Goal: Find specific page/section: Find specific page/section

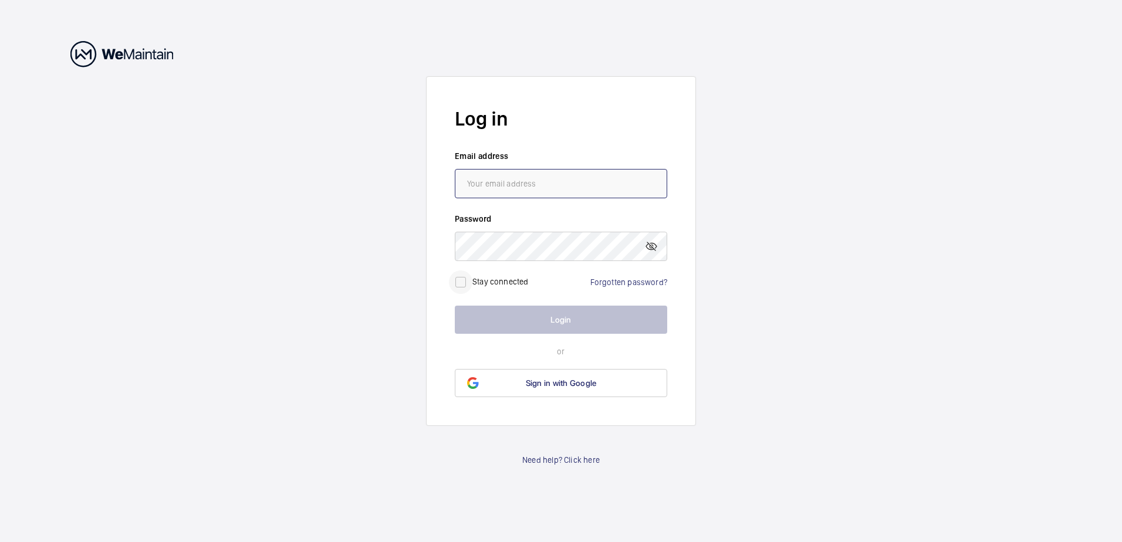
type input "[PERSON_NAME][EMAIL_ADDRESS][PERSON_NAME][DOMAIN_NAME]"
click at [465, 276] on input "checkbox" at bounding box center [460, 282] width 23 height 23
checkbox input "true"
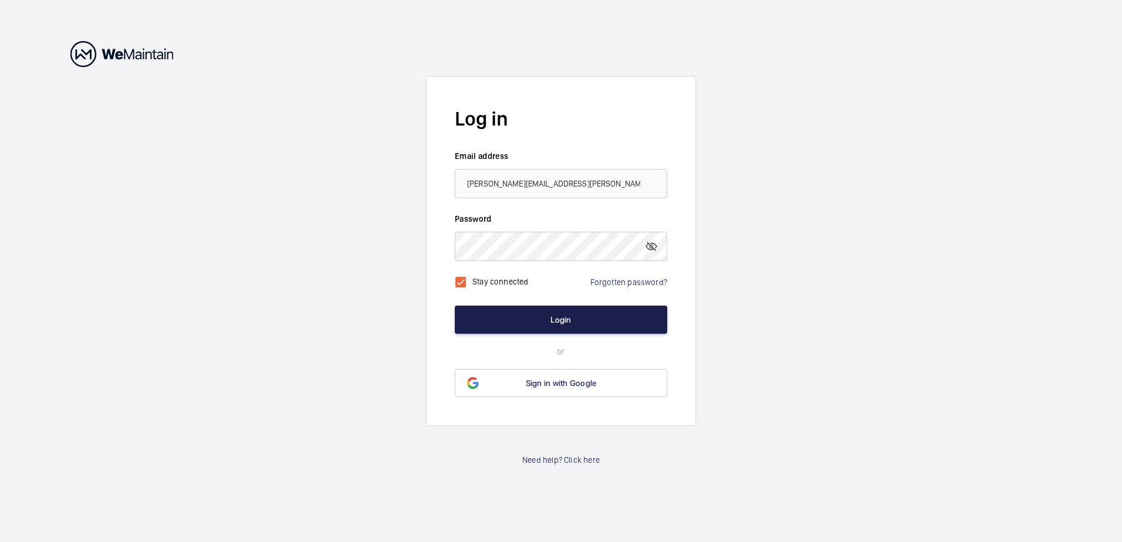
click at [526, 316] on button "Login" at bounding box center [561, 320] width 212 height 28
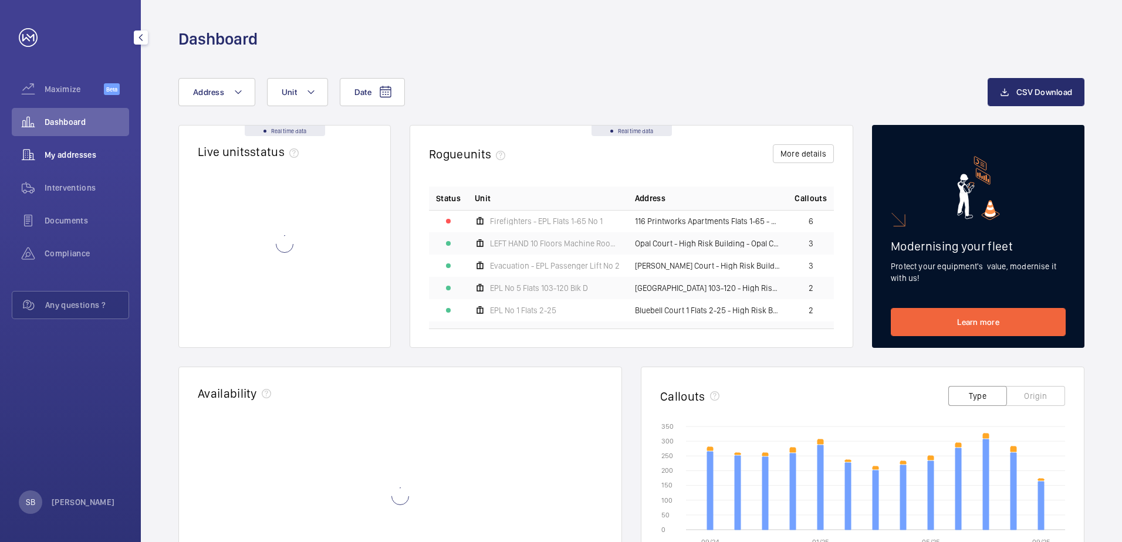
click at [75, 152] on span "My addresses" at bounding box center [87, 155] width 84 height 12
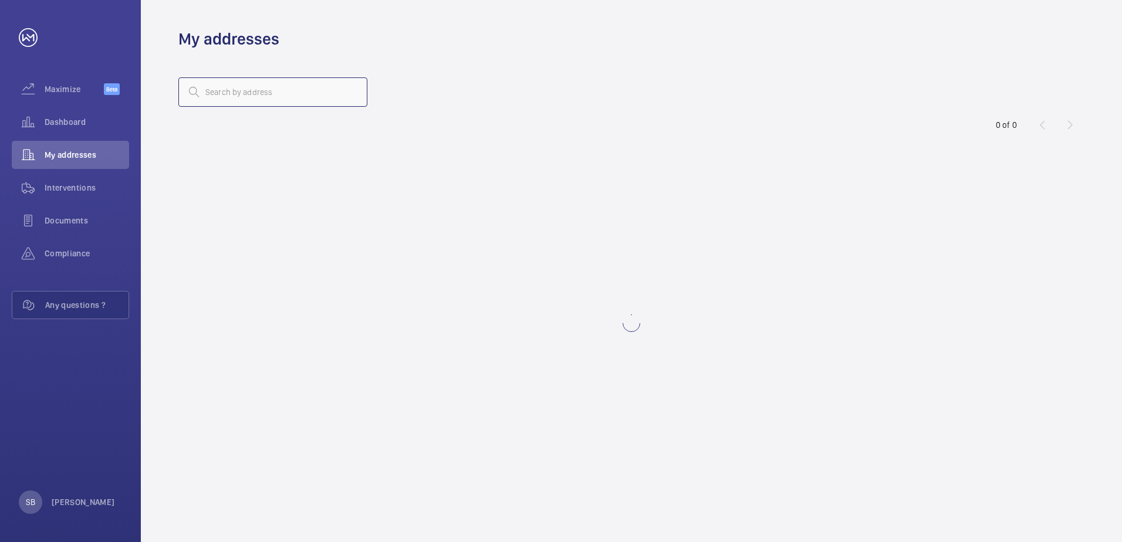
click at [229, 89] on input "text" at bounding box center [272, 91] width 189 height 29
click at [476, 103] on div "printworks" at bounding box center [631, 92] width 906 height 28
click at [246, 97] on input "printworks" at bounding box center [272, 91] width 189 height 29
type input "print"
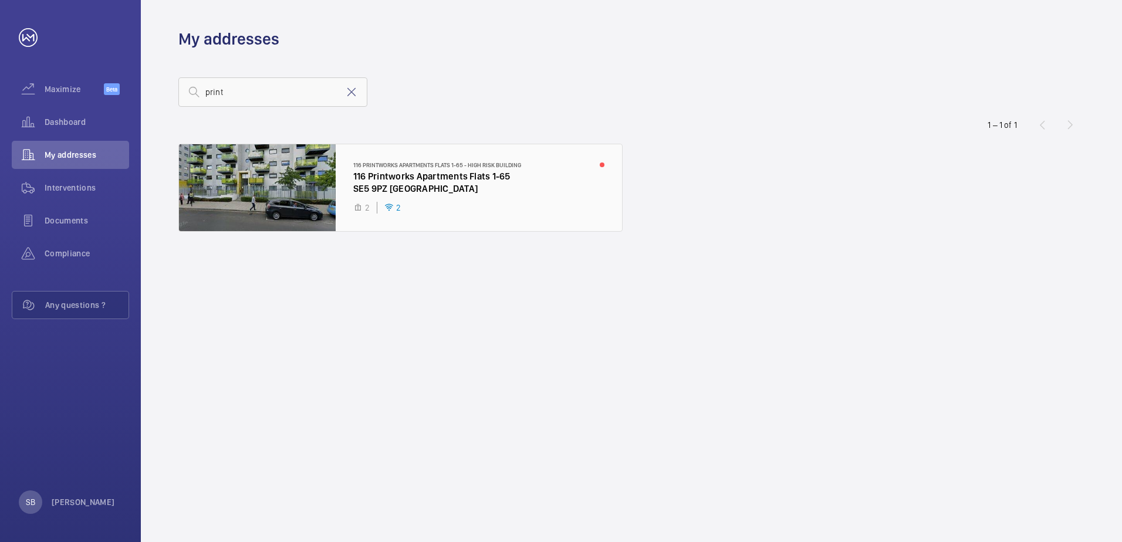
click at [386, 180] on div at bounding box center [400, 187] width 443 height 87
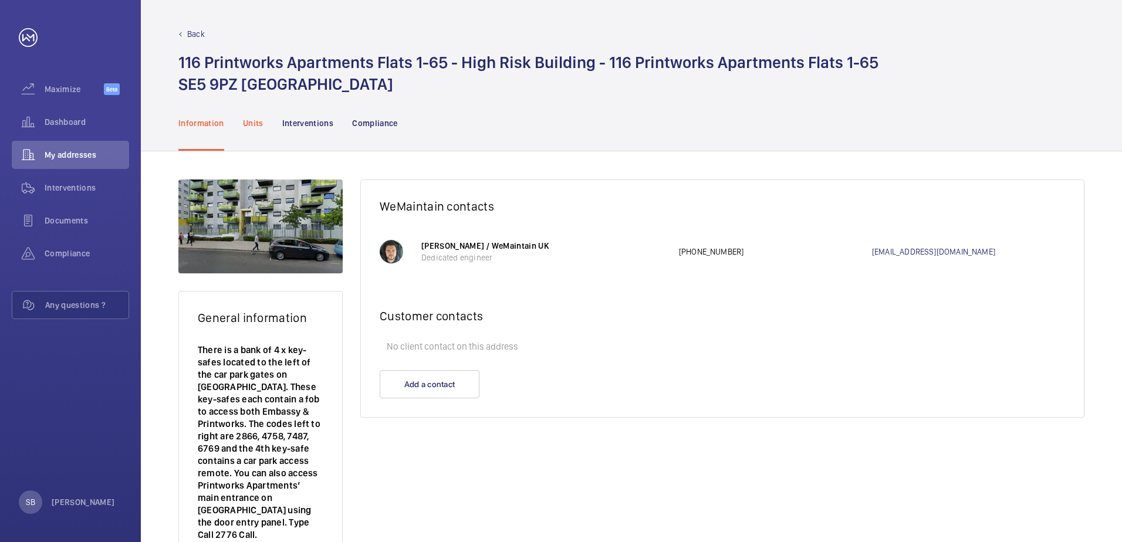
click at [255, 120] on p "Units" at bounding box center [253, 123] width 21 height 12
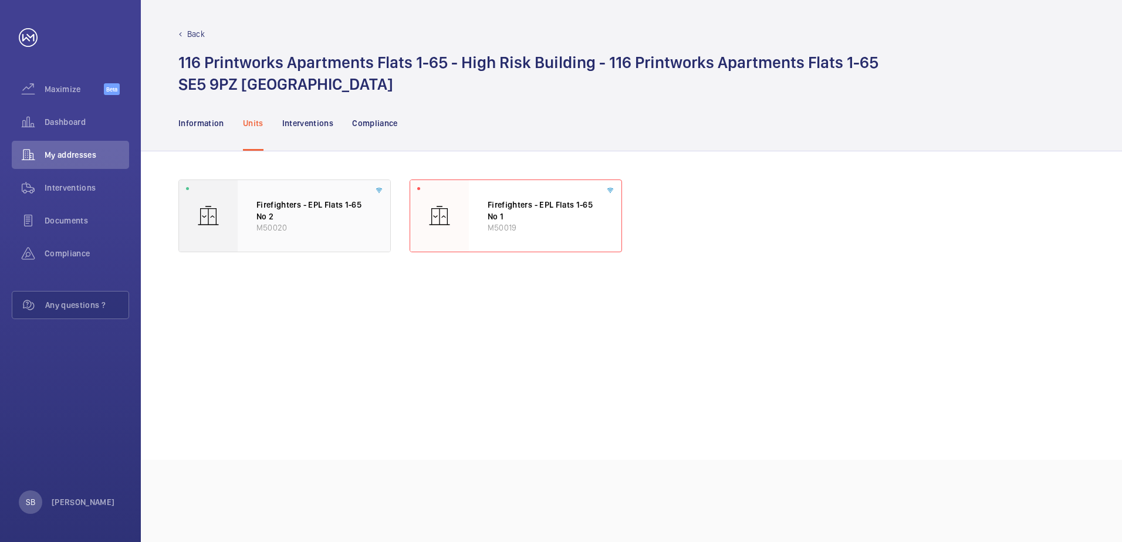
click at [277, 211] on p "Firefighters - EPL Flats 1-65 No 2" at bounding box center [313, 210] width 115 height 23
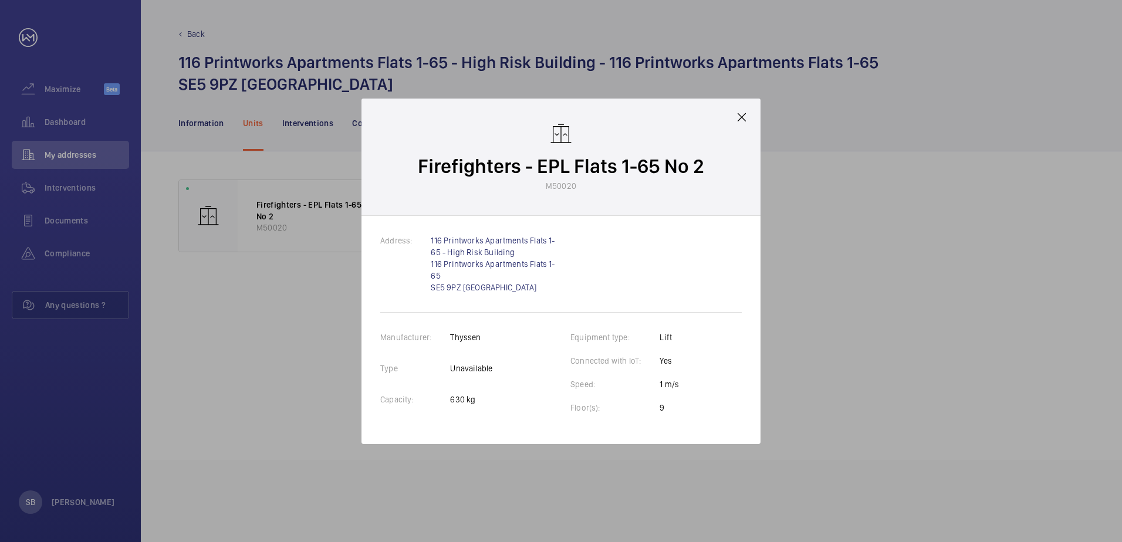
click at [741, 116] on mat-icon at bounding box center [742, 117] width 14 height 14
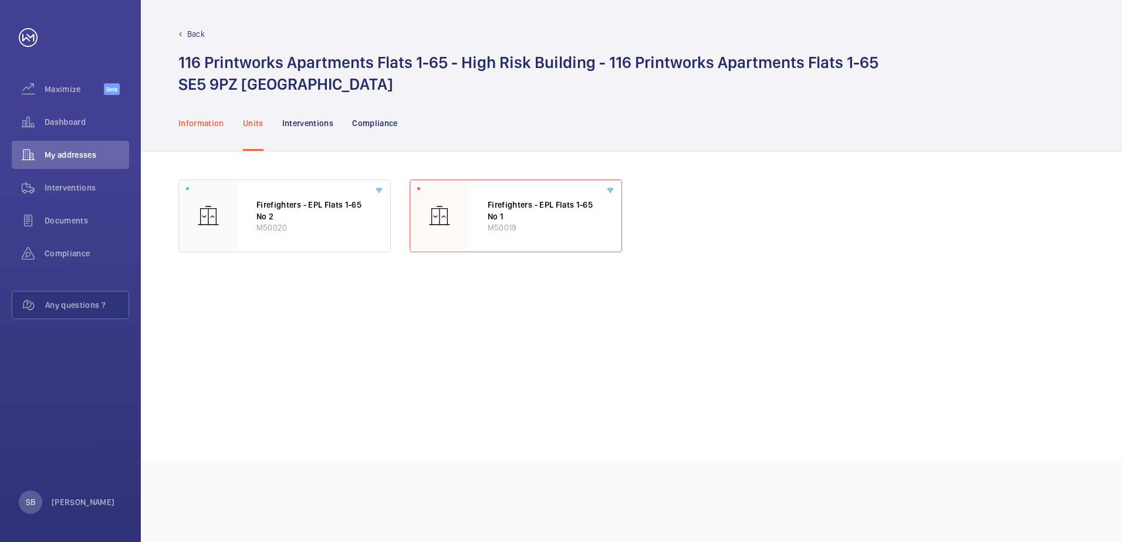
click at [198, 120] on p "Information" at bounding box center [201, 123] width 46 height 12
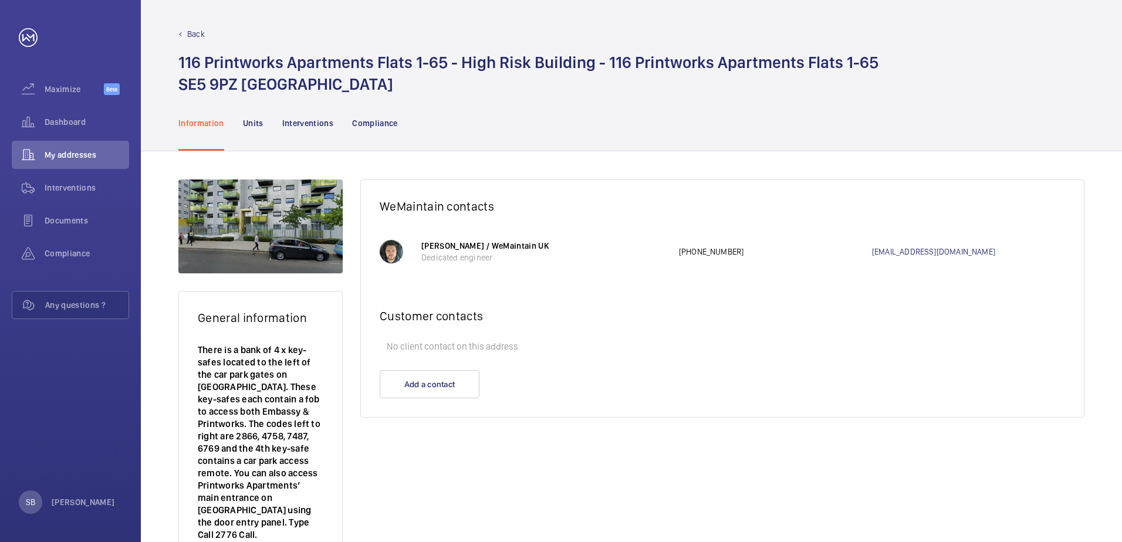
click at [191, 37] on p "Back" at bounding box center [196, 34] width 18 height 12
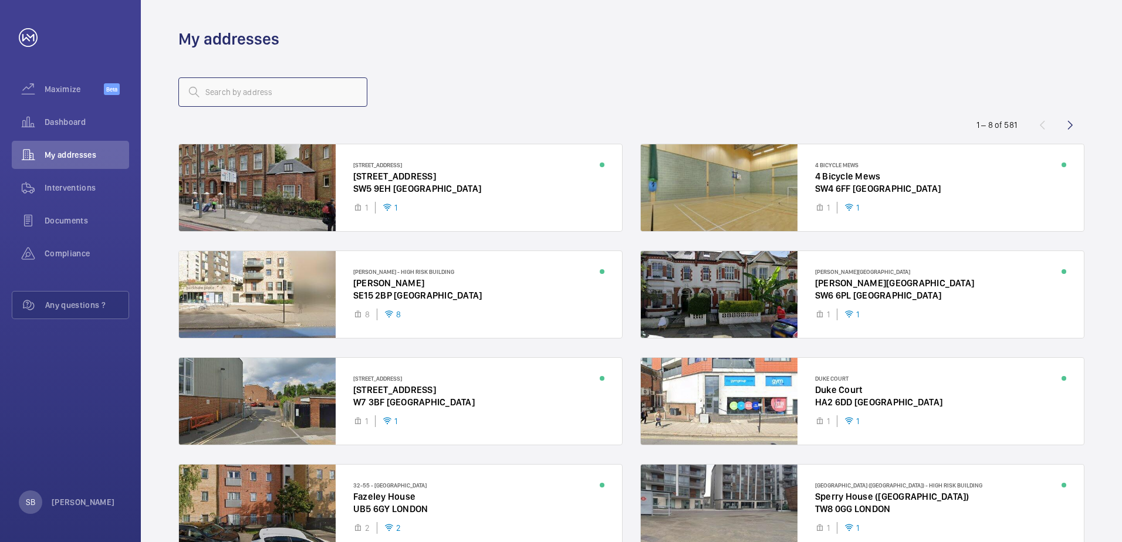
click at [261, 87] on input "text" at bounding box center [272, 91] width 189 height 29
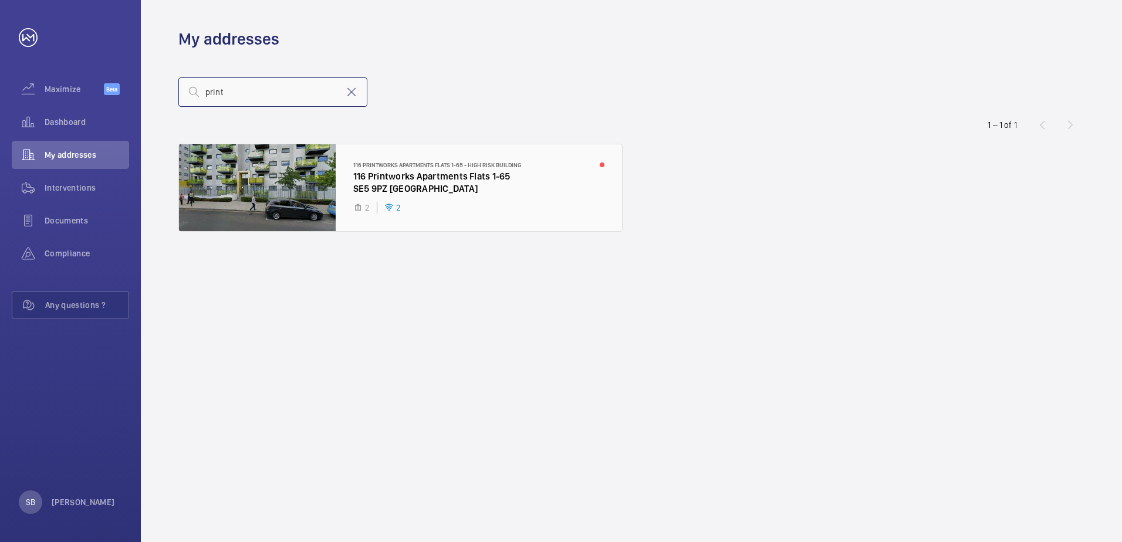
type input "print"
click at [396, 191] on div at bounding box center [400, 187] width 443 height 87
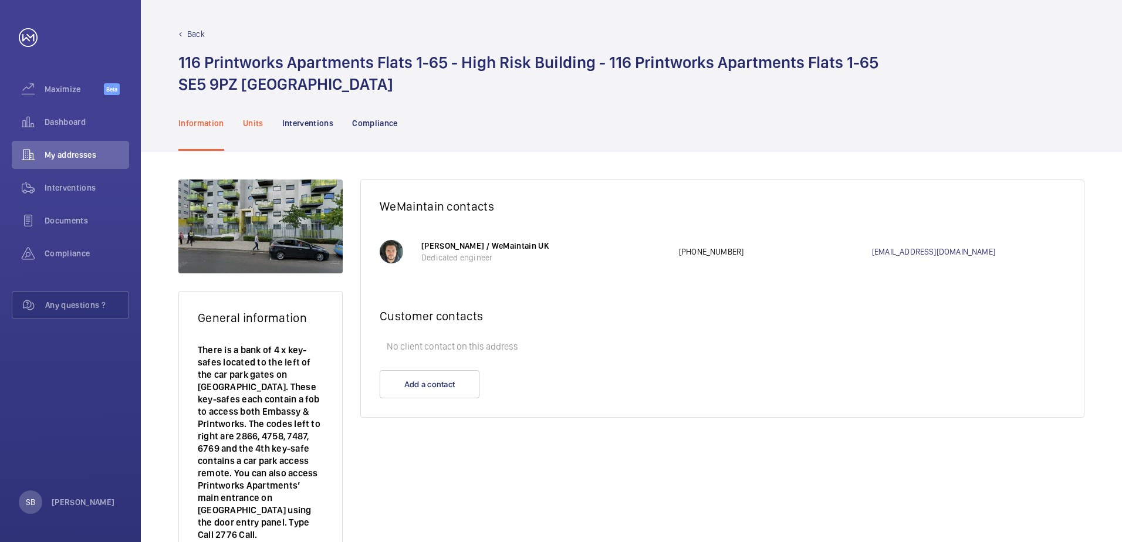
click at [256, 120] on p "Units" at bounding box center [253, 123] width 21 height 12
